Goal: Task Accomplishment & Management: Manage account settings

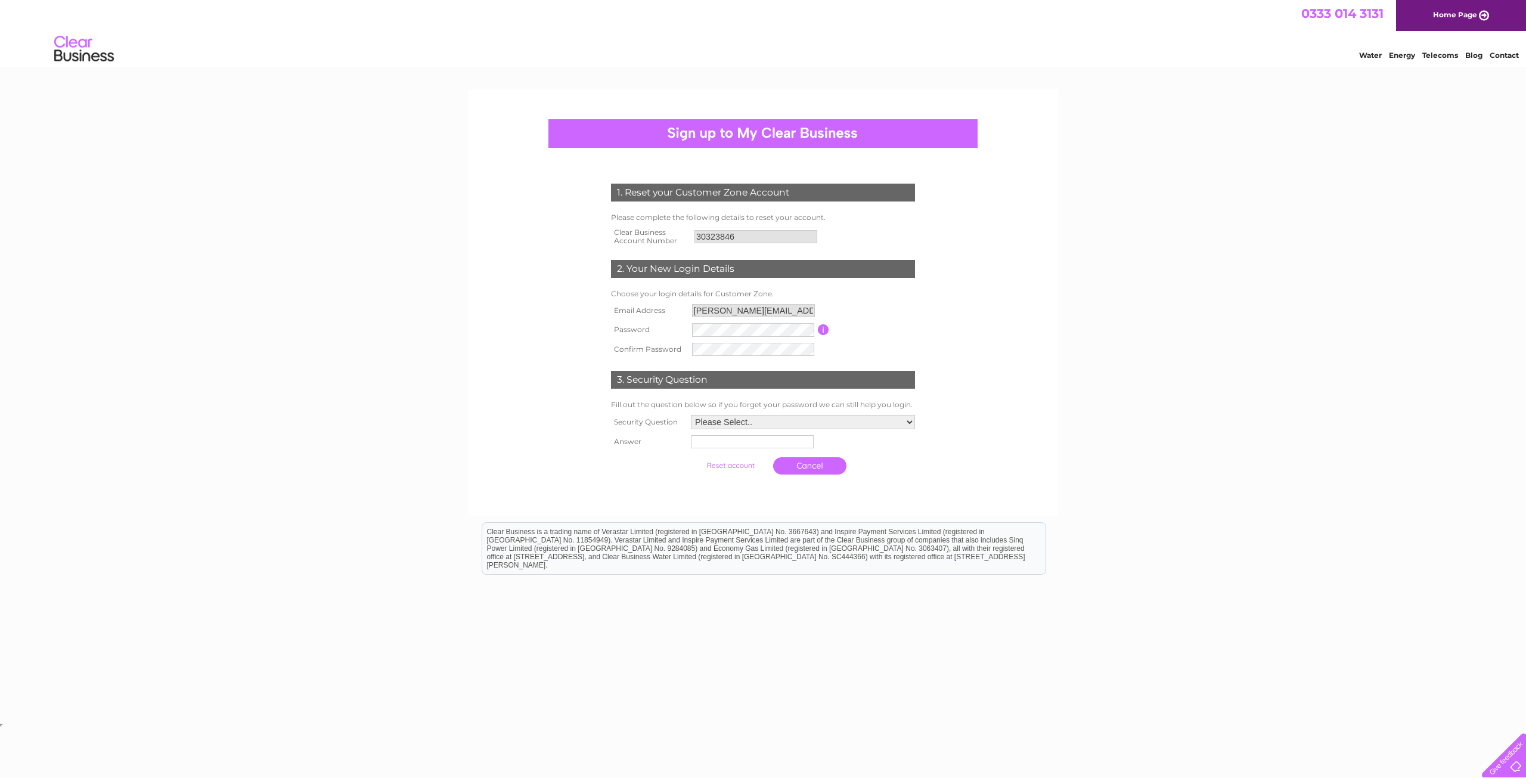
click at [738, 424] on select "Please Select.. In what town or city was your first job? In what town or city d…" at bounding box center [803, 422] width 224 height 14
select select "4"
click at [690, 416] on select "Please Select.. In what town or city was your first job? In what town or city d…" at bounding box center [802, 423] width 225 height 16
click at [762, 438] on td at bounding box center [803, 442] width 230 height 20
type input "Dunster Place"
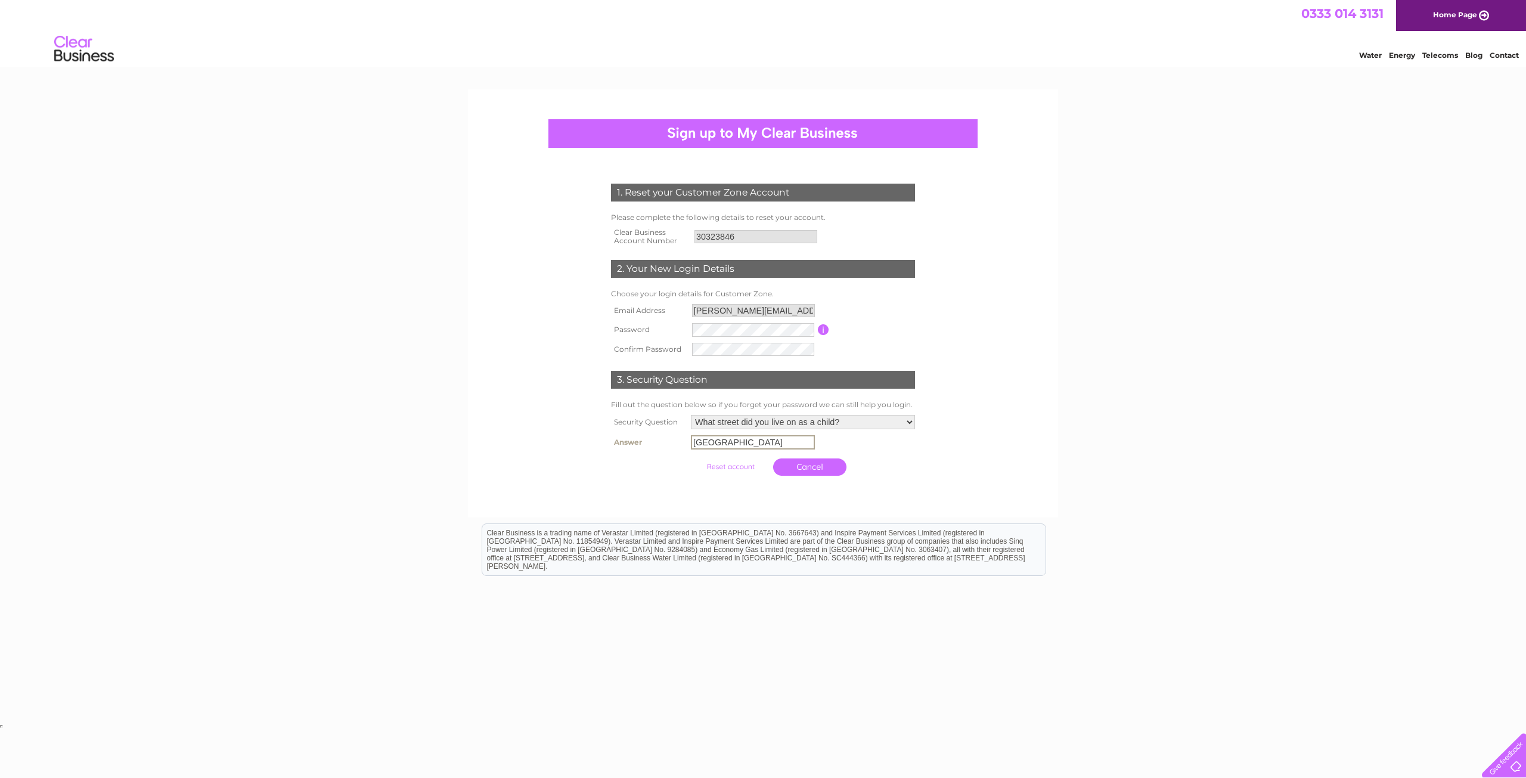
click at [910, 461] on td "Cancel" at bounding box center [803, 467] width 230 height 29
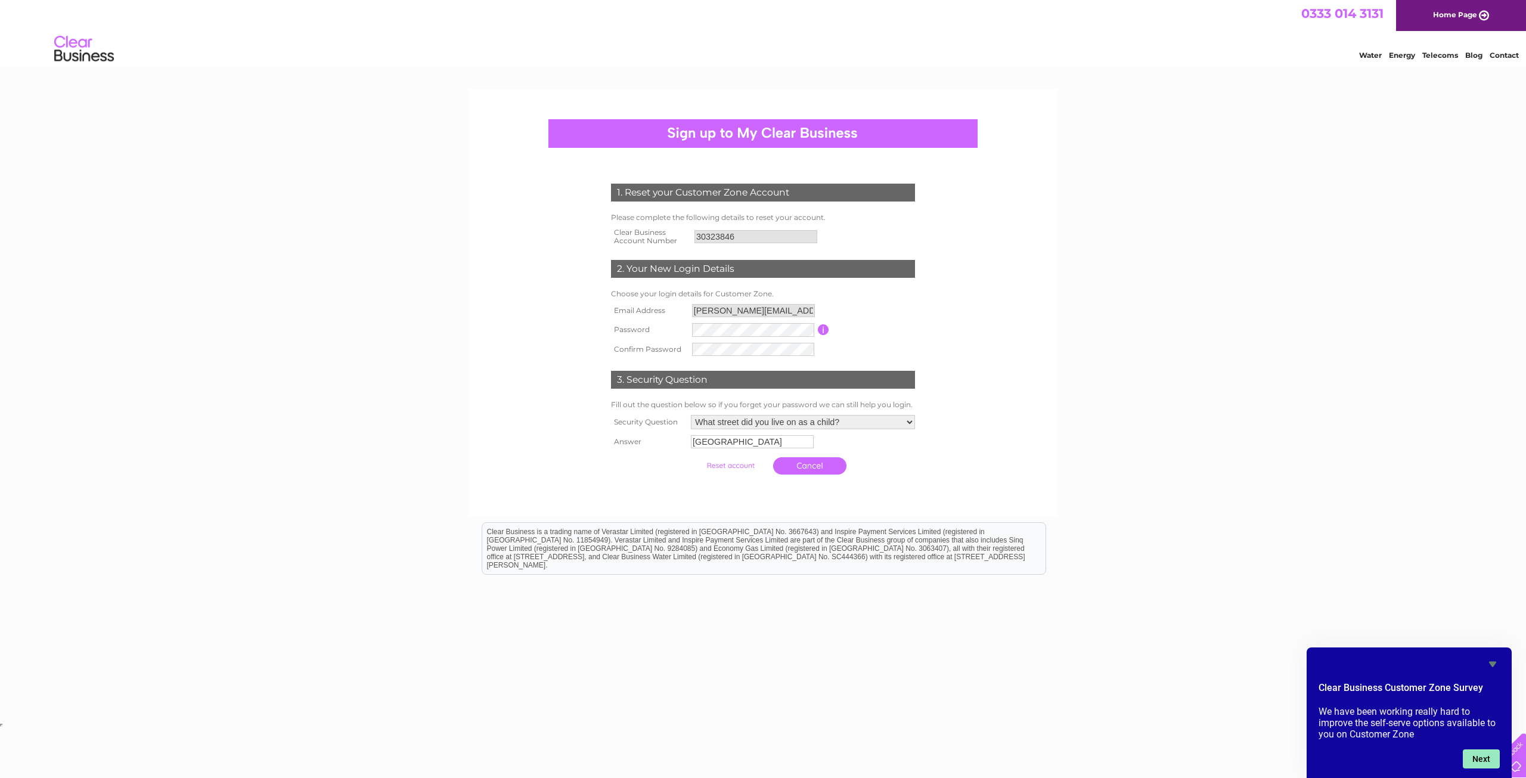
click at [1485, 754] on button "Next" at bounding box center [1481, 758] width 37 height 19
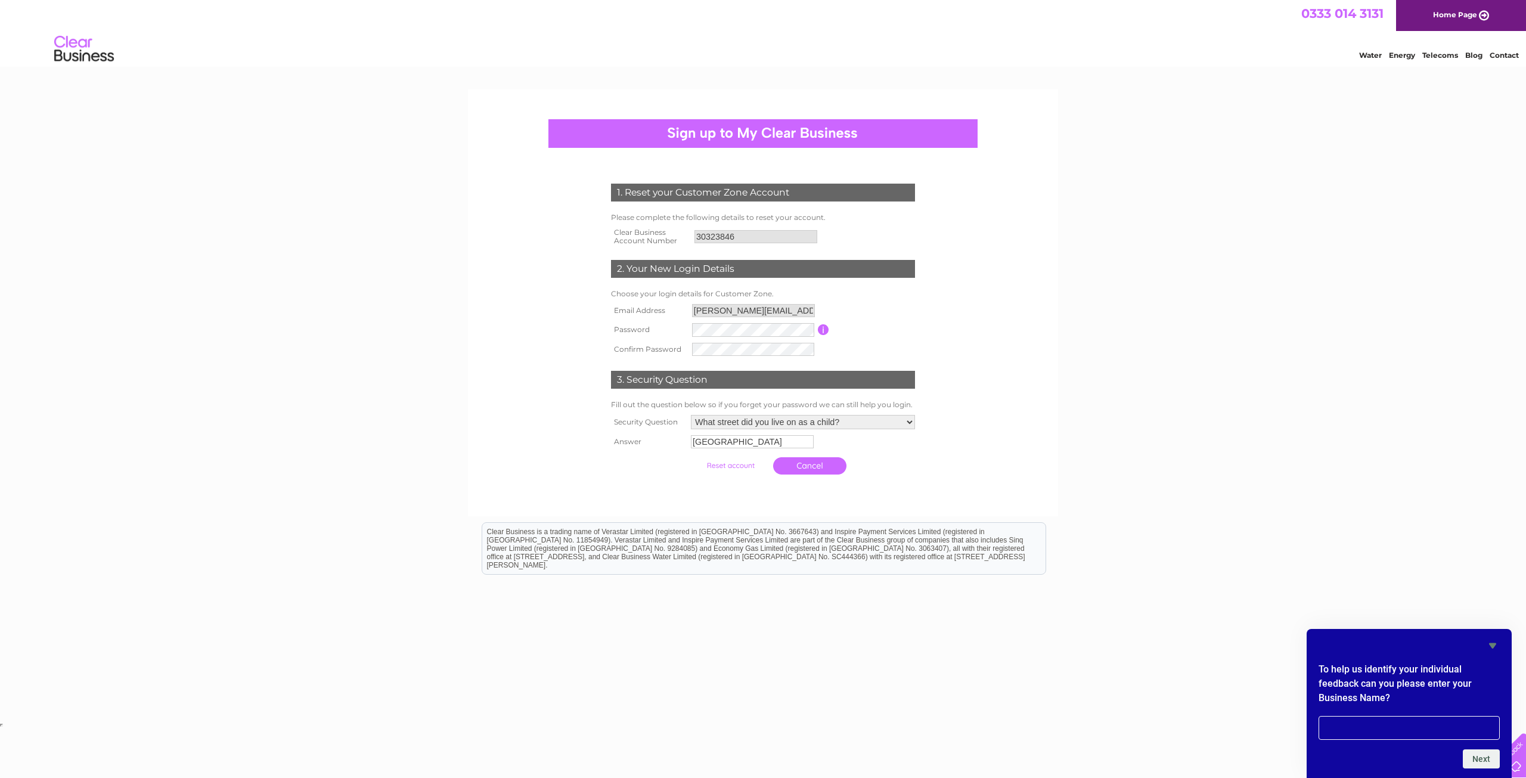
click at [1494, 647] on icon "Hide survey" at bounding box center [1493, 646] width 14 height 14
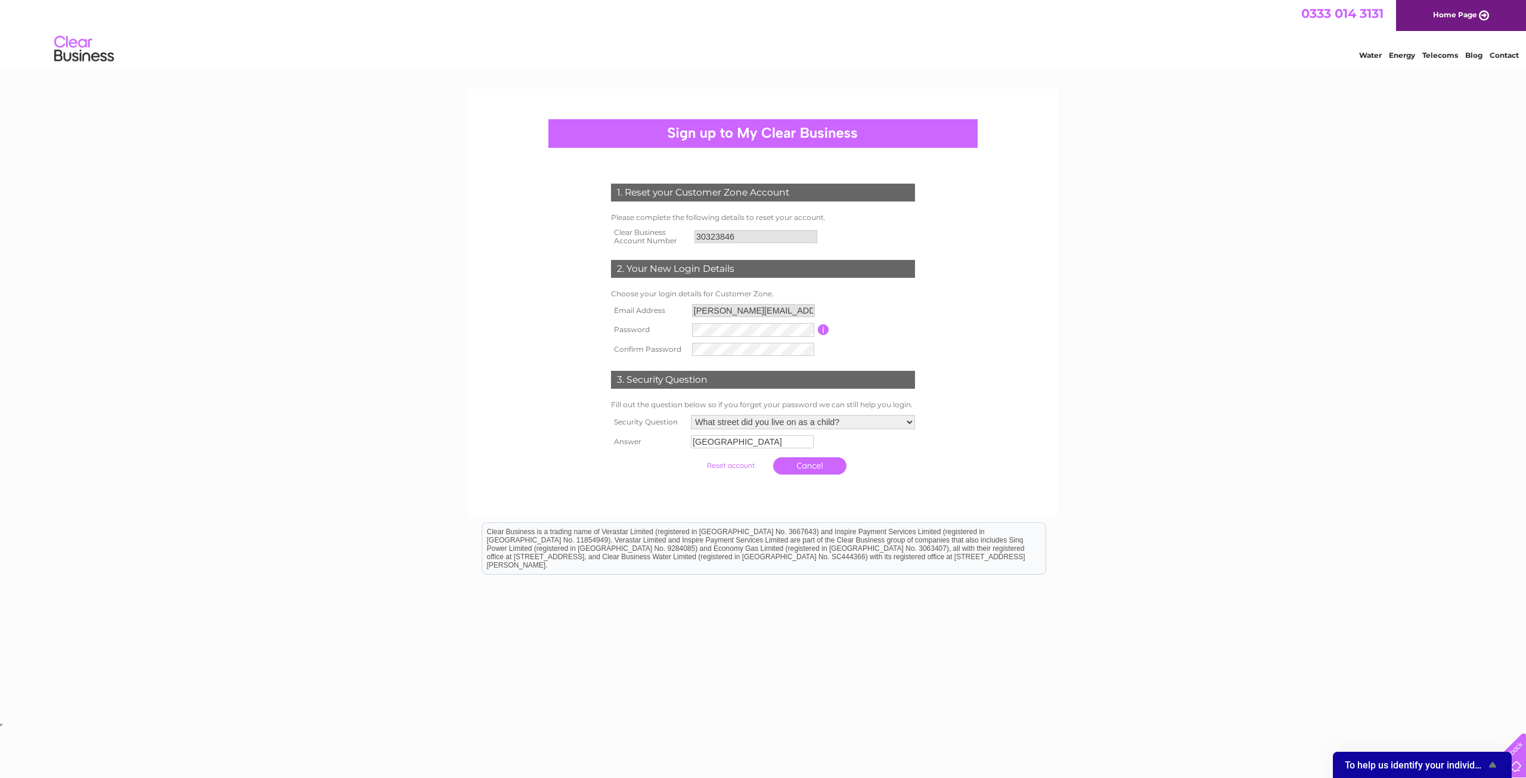
click at [1011, 383] on form "1. Reset your Customer Zone Account Please complete the following details to re…" at bounding box center [763, 332] width 568 height 345
click at [733, 467] on input "submit" at bounding box center [730, 465] width 73 height 17
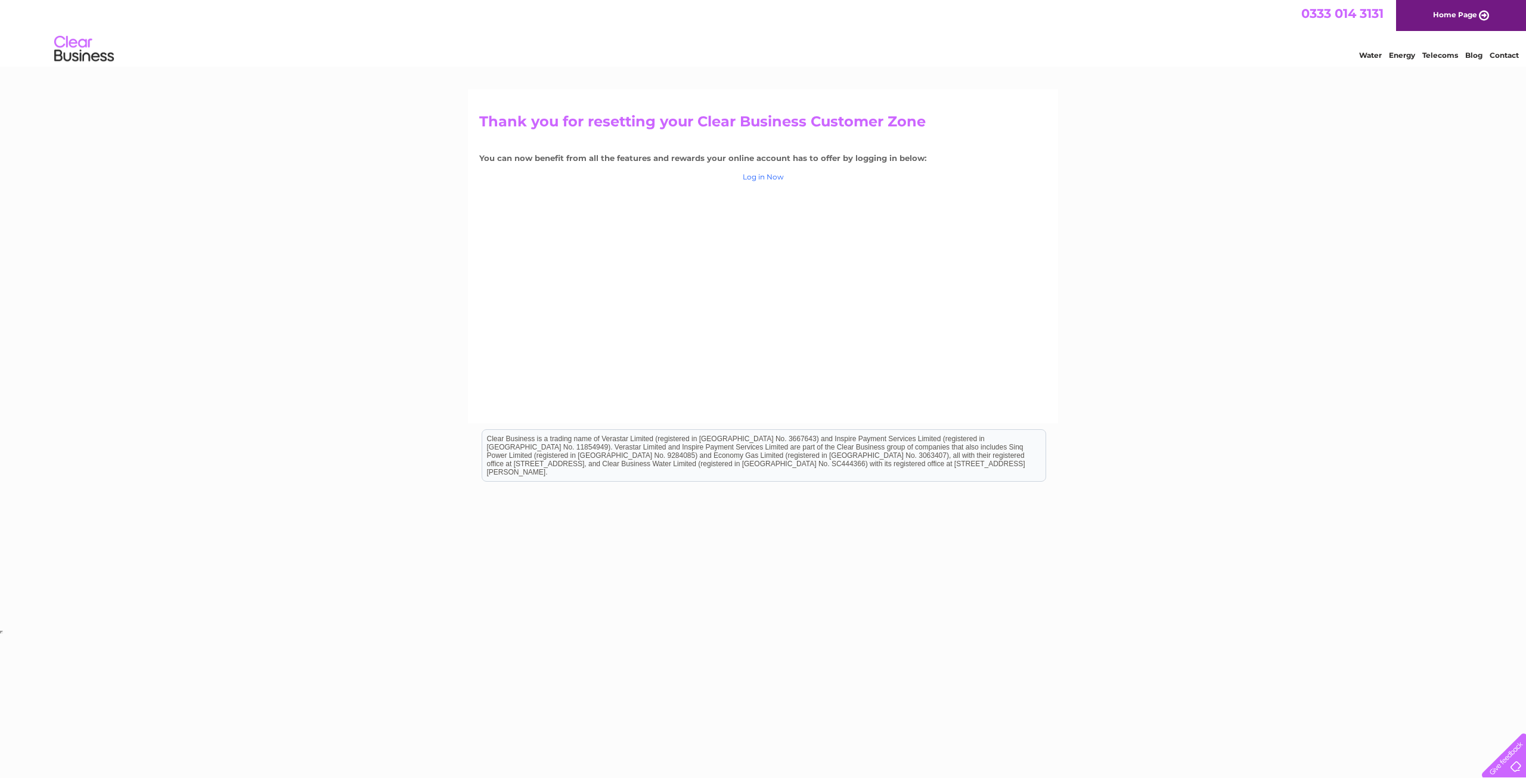
click at [775, 177] on link "Log in Now" at bounding box center [763, 176] width 41 height 9
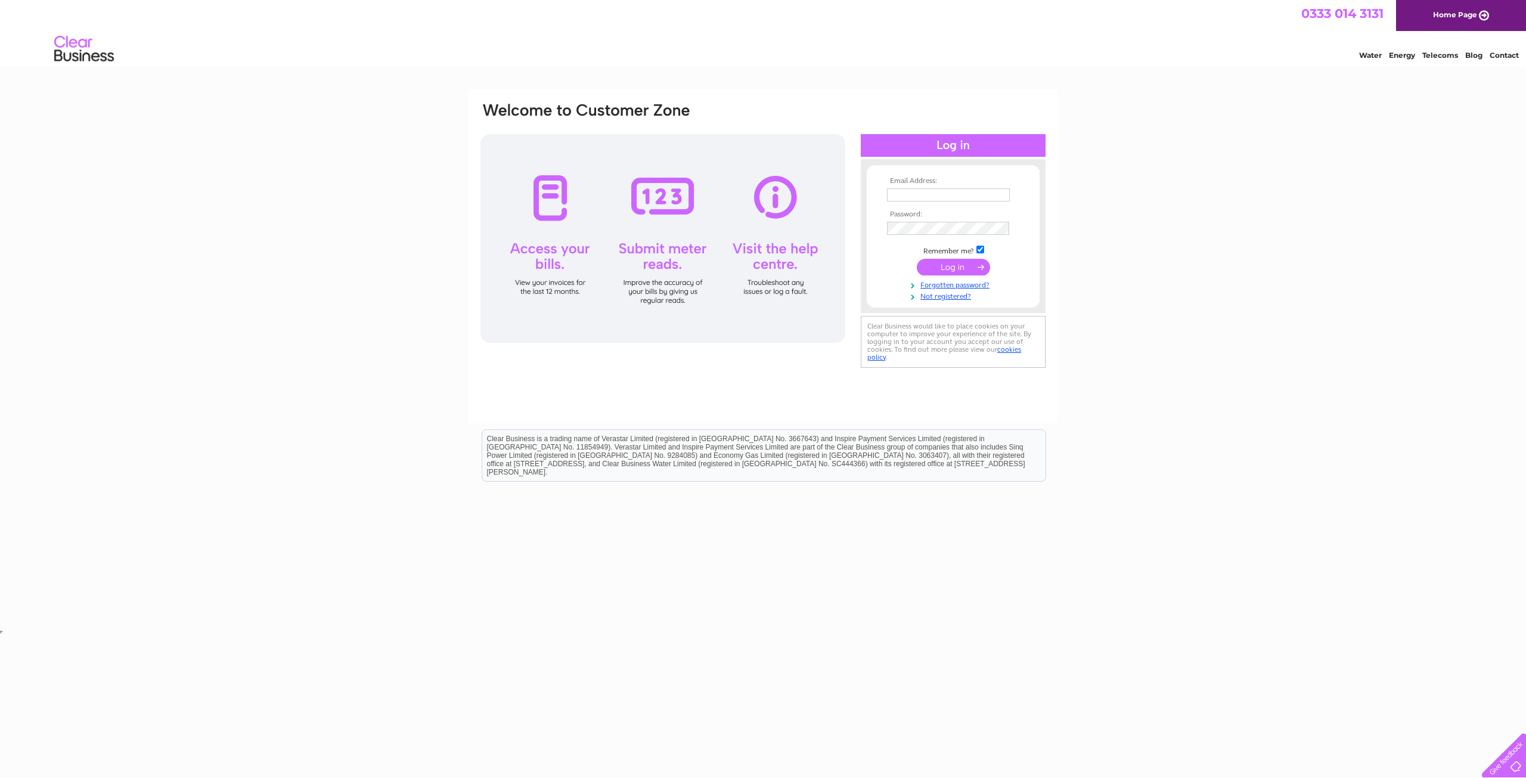
click at [922, 189] on input "text" at bounding box center [948, 194] width 123 height 13
type input "[PERSON_NAME][EMAIL_ADDRESS][DOMAIN_NAME]"
click at [950, 268] on input "submit" at bounding box center [953, 267] width 73 height 17
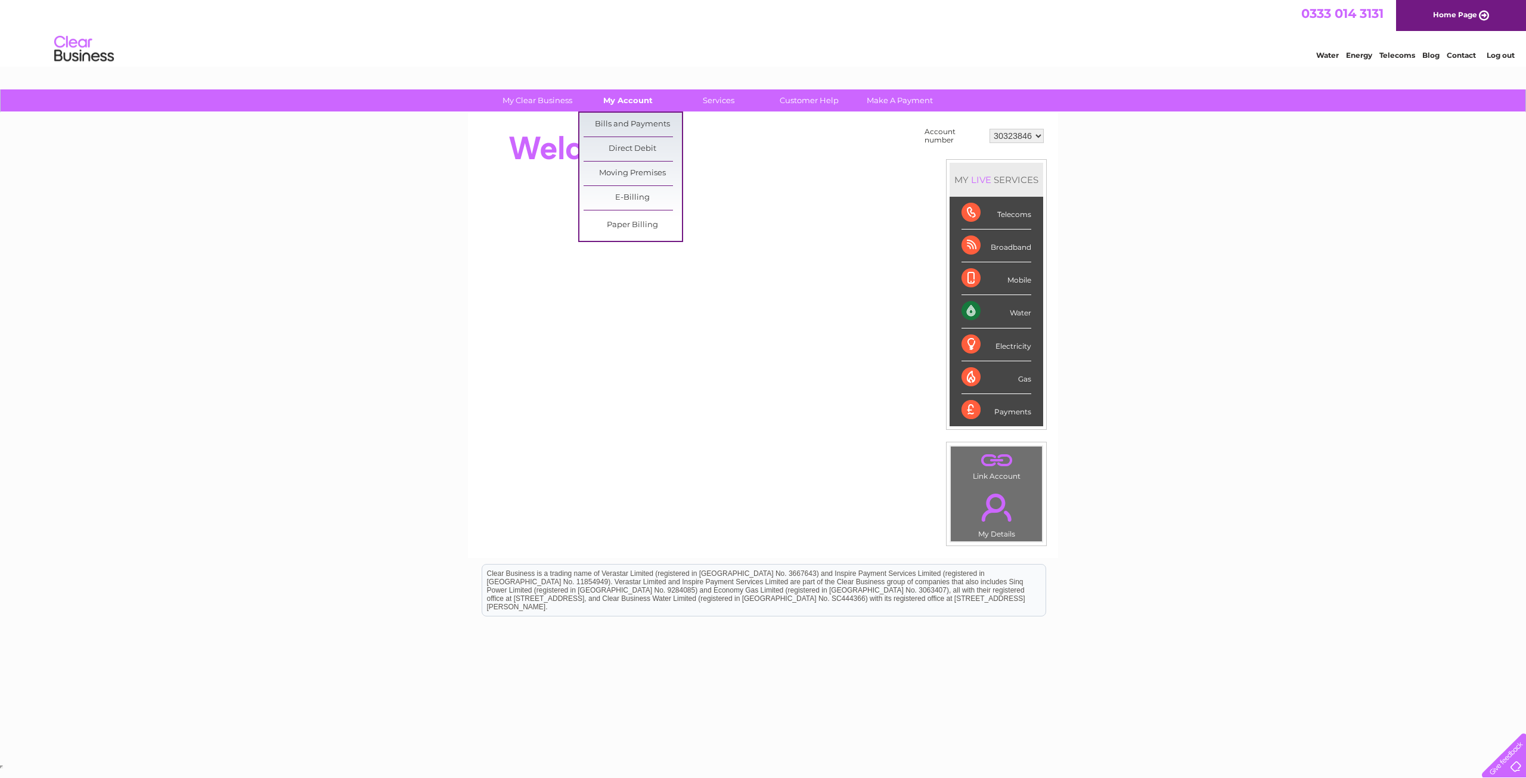
click at [633, 101] on link "My Account" at bounding box center [628, 100] width 98 height 22
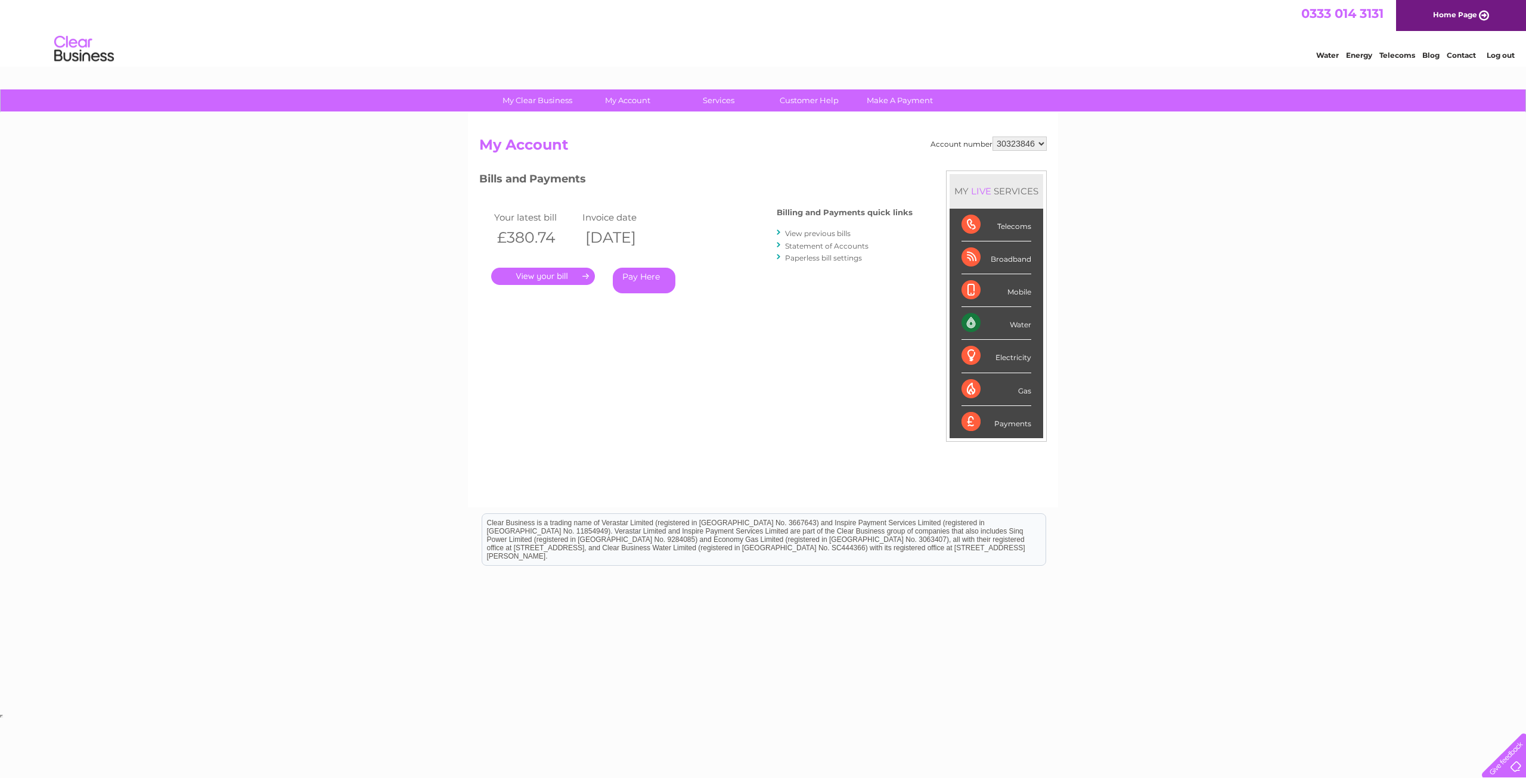
click at [543, 277] on link "." at bounding box center [543, 276] width 104 height 17
